Goal: Task Accomplishment & Management: Use online tool/utility

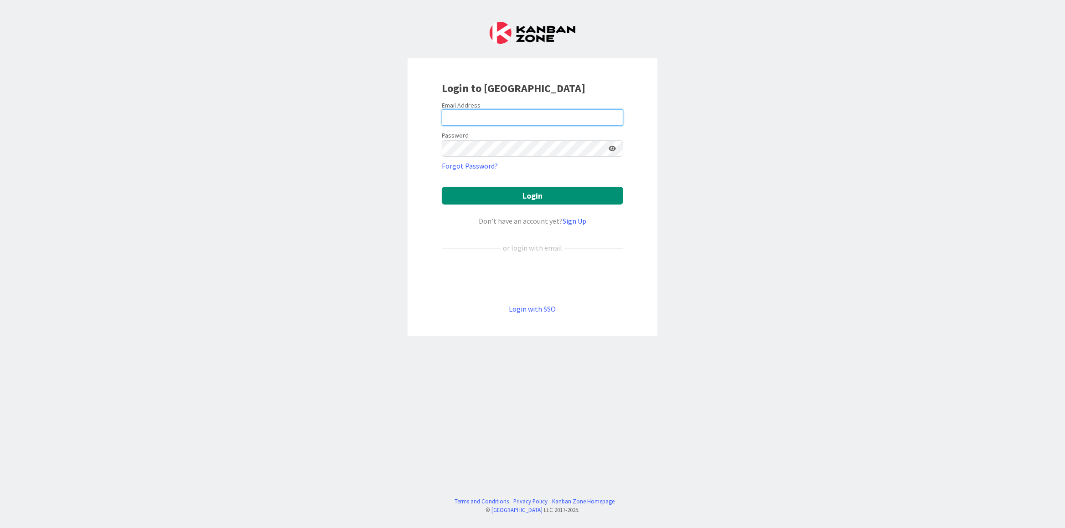
drag, startPoint x: 487, startPoint y: 123, endPoint x: 490, endPoint y: 115, distance: 7.6
click at [488, 119] on input "email" at bounding box center [532, 117] width 181 height 16
click at [490, 115] on input "email" at bounding box center [532, 117] width 181 height 16
click at [487, 118] on input "email" at bounding box center [532, 117] width 181 height 16
click at [487, 119] on input "email" at bounding box center [532, 117] width 181 height 16
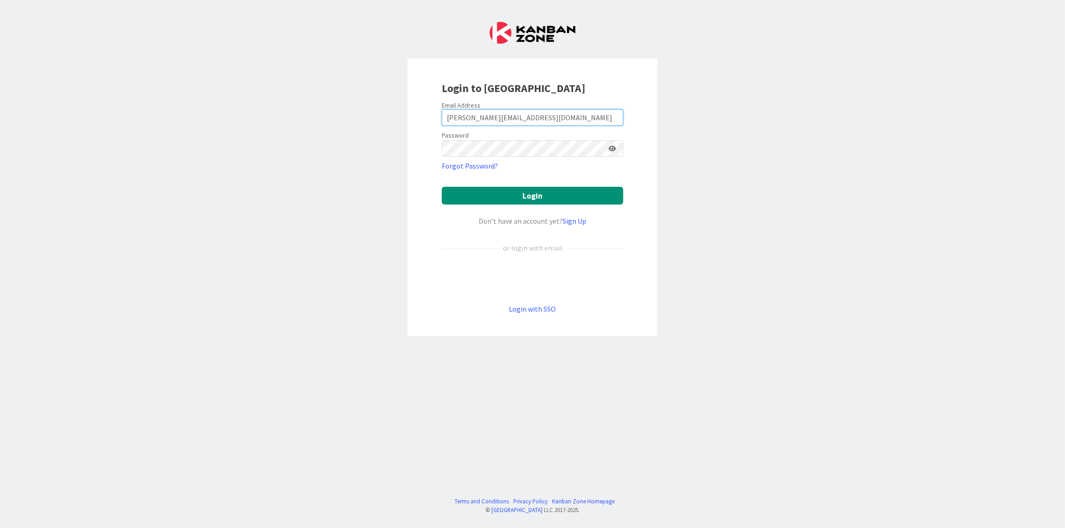
type input "[PERSON_NAME][EMAIL_ADDRESS][DOMAIN_NAME]"
click at [515, 159] on form "Email Address [EMAIL_ADDRESS][DOMAIN_NAME] Password Forgot Password? Login Don’…" at bounding box center [532, 208] width 181 height 214
click at [517, 203] on button "Login" at bounding box center [532, 196] width 181 height 18
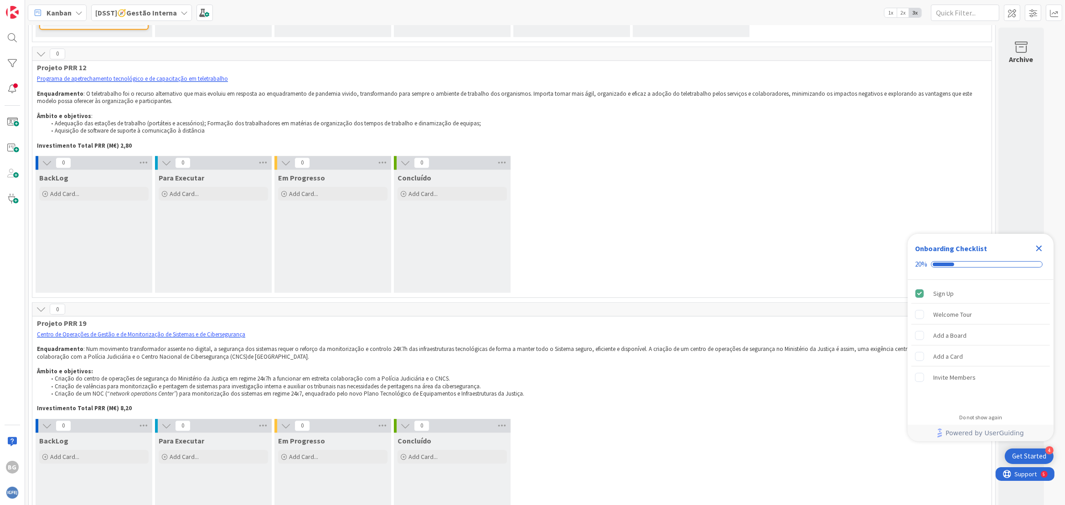
scroll to position [2912, 0]
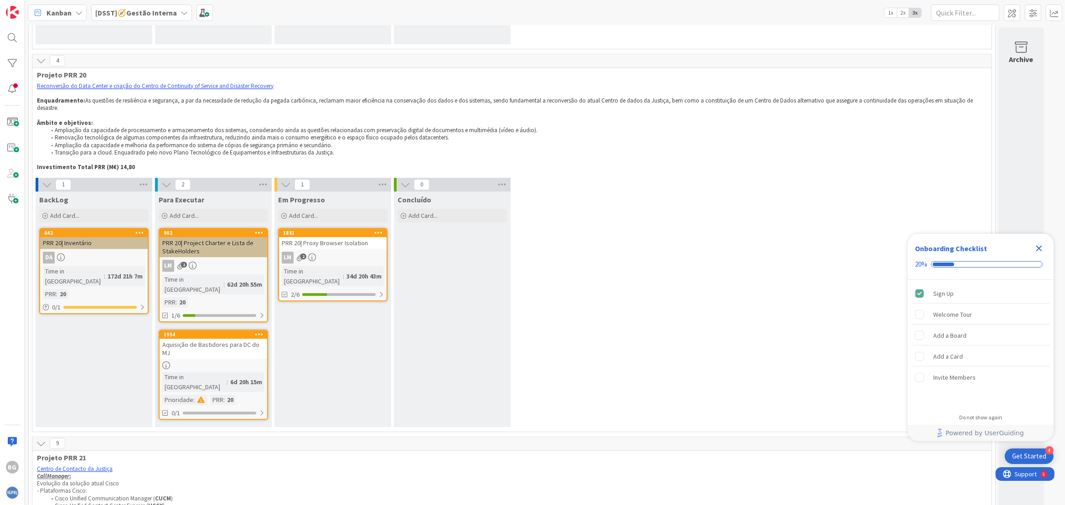
scroll to position [3076, 0]
